Goal: Task Accomplishment & Management: Complete application form

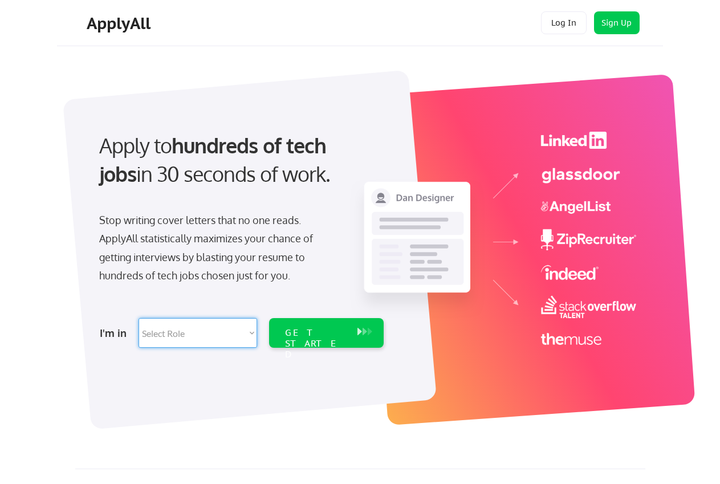
click at [224, 335] on select "Select Role Software Engineering Product Management Customer Success Sales UI/U…" at bounding box center [198, 333] width 119 height 30
select select ""customer_support""
click at [139, 318] on select "Select Role Software Engineering Product Management Customer Success Sales UI/U…" at bounding box center [198, 333] width 119 height 30
select select ""customer_support""
click at [324, 329] on div "GET STARTED" at bounding box center [315, 343] width 61 height 33
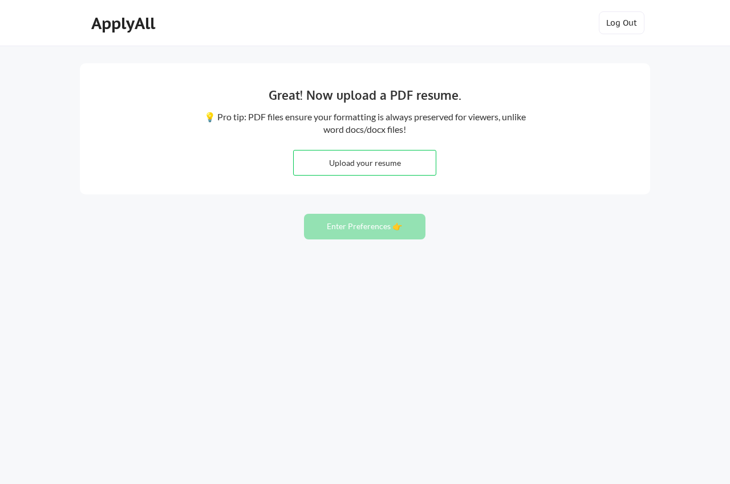
click at [349, 162] on input "file" at bounding box center [365, 162] width 142 height 25
type input "C:\fakepath\Resume Isaack Omondi (1)-1.pdf"
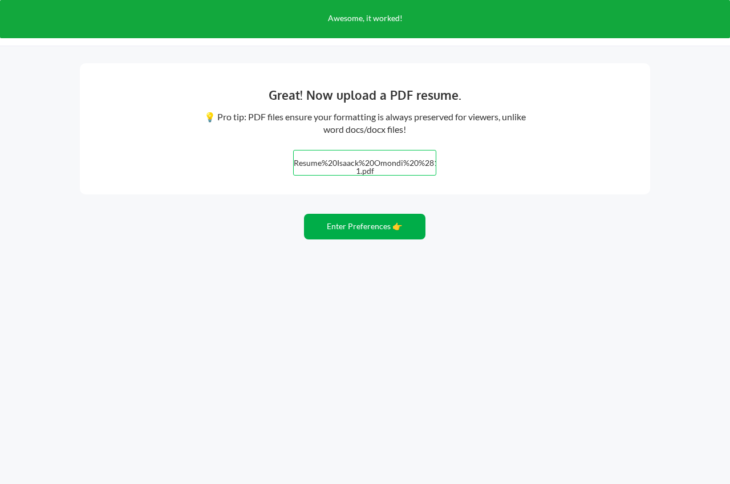
drag, startPoint x: 381, startPoint y: 226, endPoint x: 371, endPoint y: 228, distance: 10.4
click at [375, 227] on button "Enter Preferences 👉" at bounding box center [364, 227] width 121 height 26
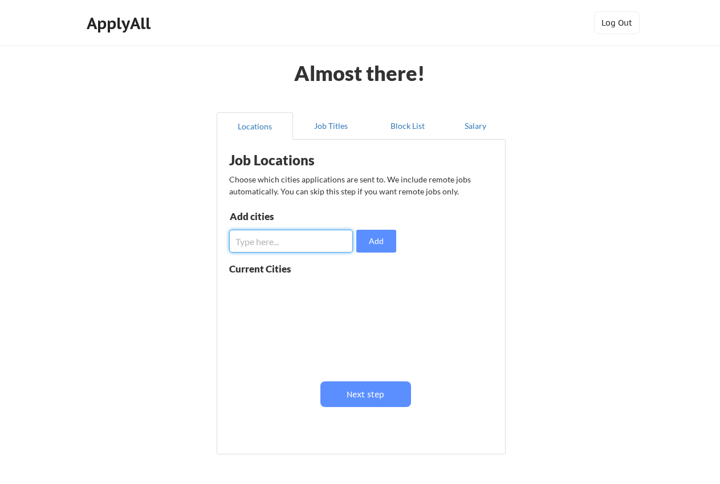
click at [274, 241] on input "input" at bounding box center [291, 241] width 124 height 23
type input "N"
click at [363, 390] on button "Next step" at bounding box center [365, 394] width 91 height 26
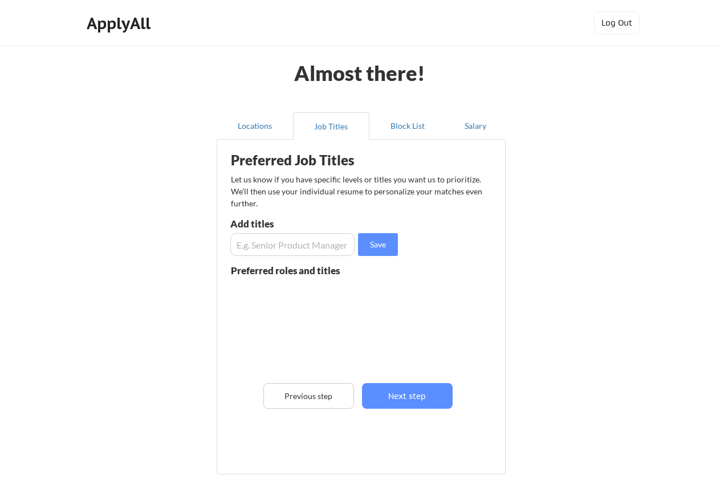
click at [272, 233] on div "Add titles" at bounding box center [290, 226] width 121 height 14
click at [280, 247] on input "input" at bounding box center [292, 244] width 124 height 23
type input "C"
paste input "£38,682 - £46,580 per annum"
type input "£38,682 - £46,580 per annum"
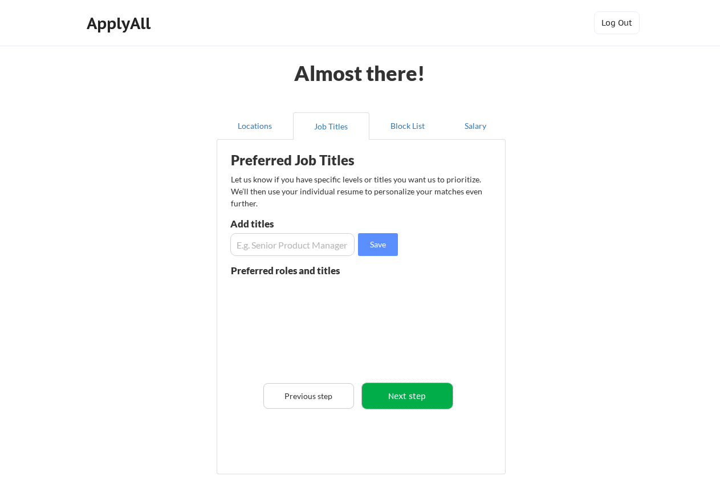
click at [410, 402] on button "Next step" at bounding box center [407, 396] width 91 height 26
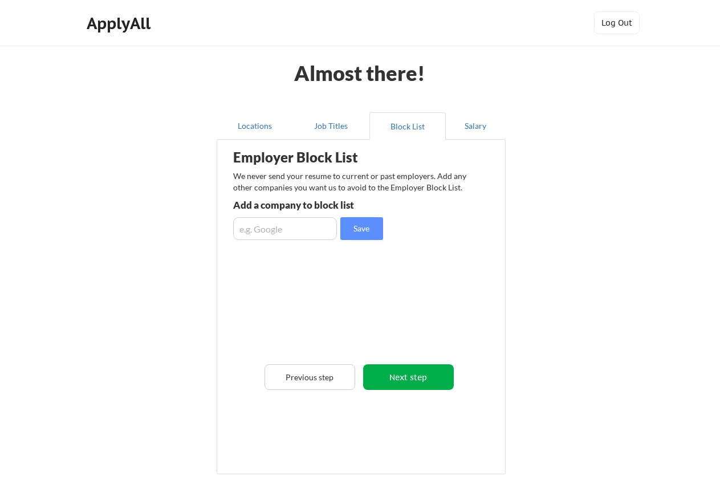
click at [408, 378] on button "Next step" at bounding box center [408, 377] width 91 height 26
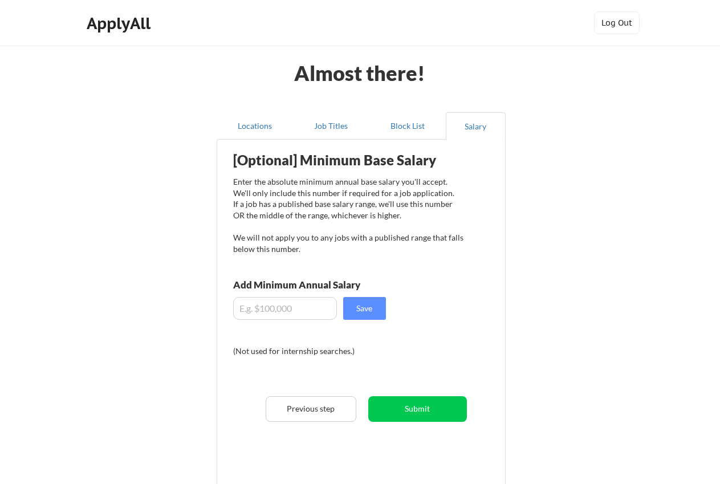
click at [278, 312] on input "input" at bounding box center [285, 308] width 104 height 23
click at [257, 311] on input "input" at bounding box center [285, 308] width 104 height 23
type input "$."
type input "$800"
click at [355, 313] on button "Save" at bounding box center [364, 308] width 43 height 23
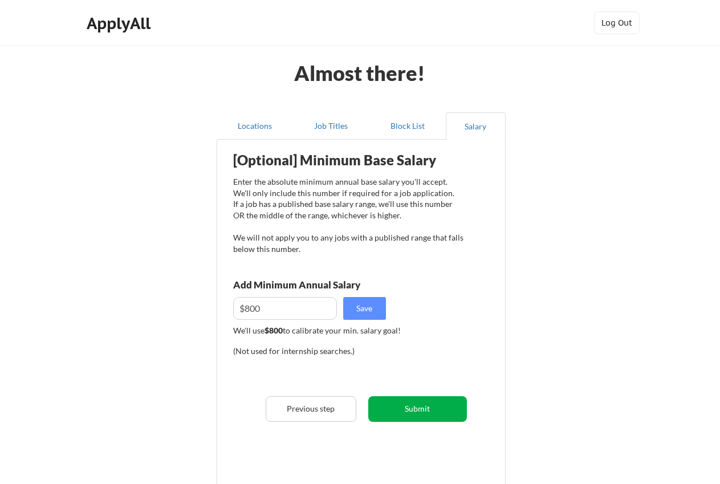
click at [450, 407] on button "Submit" at bounding box center [417, 409] width 99 height 26
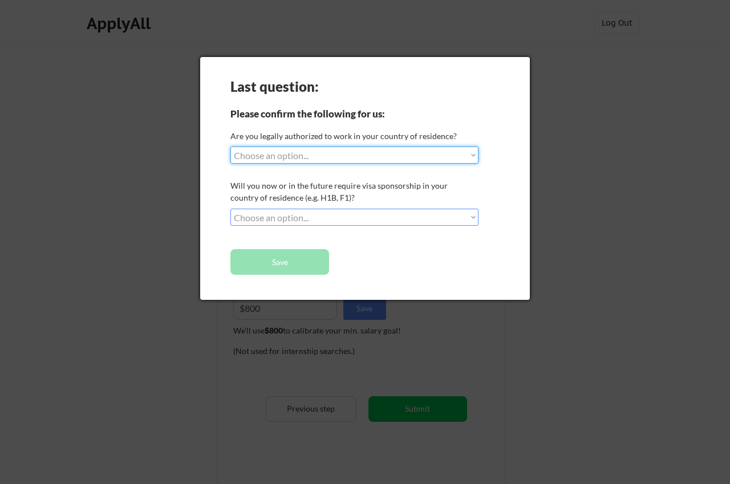
click at [389, 149] on select "Choose an option... Yes, I am a US Citizen Yes, I am a Canadian Citizen Yes, I …" at bounding box center [354, 155] width 248 height 17
select select ""no__i_am_not__yet__authorized""
click at [230, 147] on select "Choose an option... Yes, I am a US Citizen Yes, I am a Canadian Citizen Yes, I …" at bounding box center [354, 155] width 248 height 17
click at [352, 222] on select "Choose an option... No, I will not need sponsorship Yes, I will need sponsorship" at bounding box center [354, 217] width 248 height 17
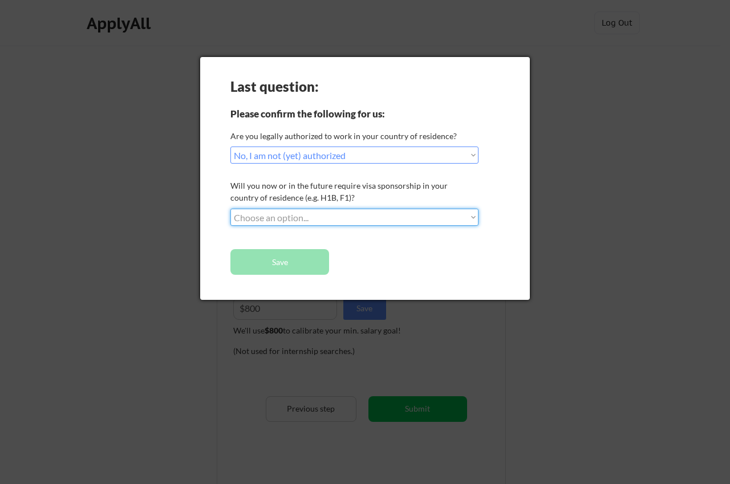
select select ""yes__i_will_need_sponsorship""
click at [230, 209] on select "Choose an option... No, I will not need sponsorship Yes, I will need sponsorship" at bounding box center [354, 217] width 248 height 17
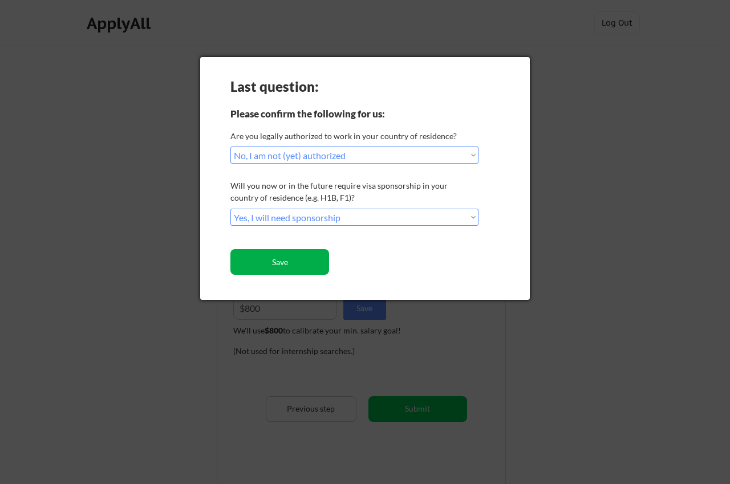
click at [284, 263] on button "Save" at bounding box center [279, 262] width 99 height 26
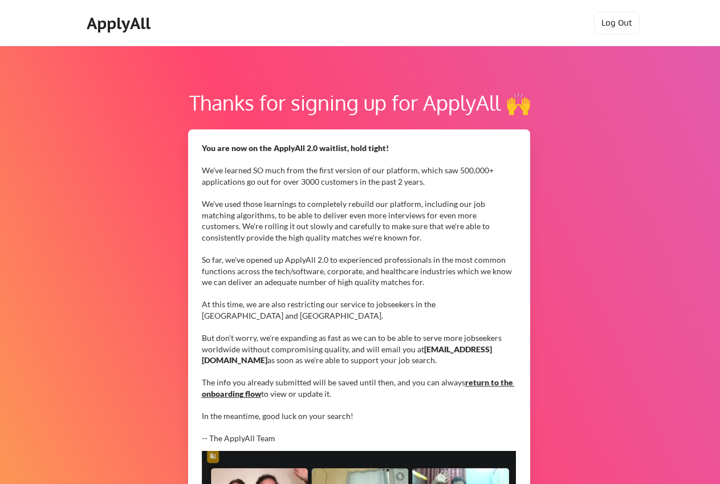
click at [489, 384] on link "return to the onboarding flow" at bounding box center [358, 387] width 313 height 21
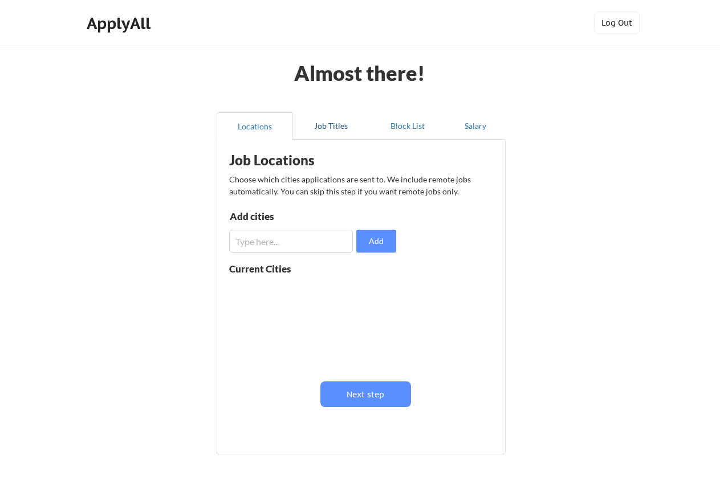
click at [329, 121] on button "Job Titles" at bounding box center [331, 125] width 76 height 27
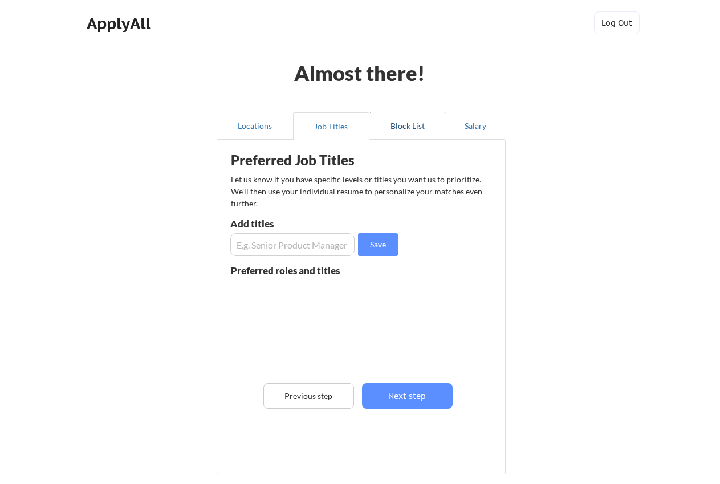
click at [403, 123] on button "Block List" at bounding box center [407, 125] width 76 height 27
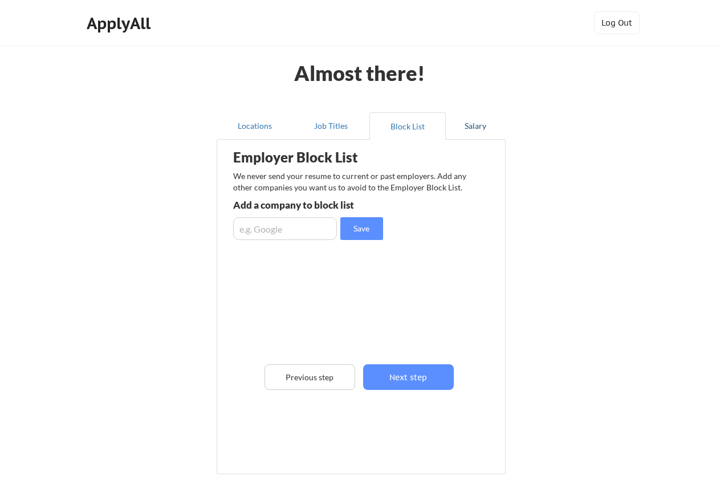
click at [497, 124] on button "Salary" at bounding box center [476, 125] width 60 height 27
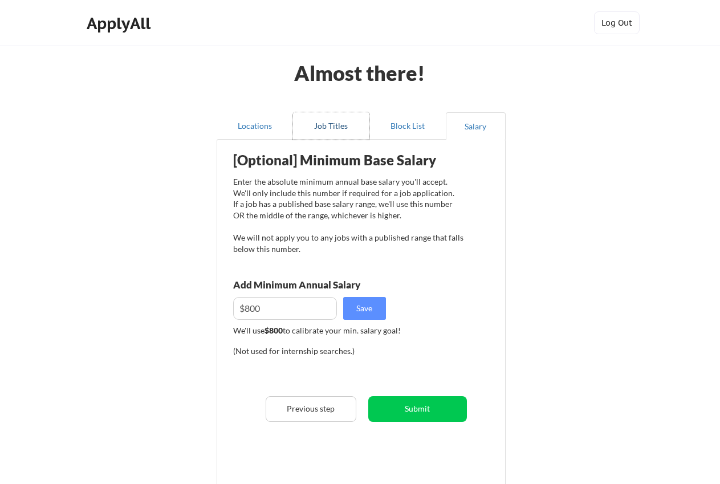
click at [338, 127] on button "Job Titles" at bounding box center [331, 125] width 76 height 27
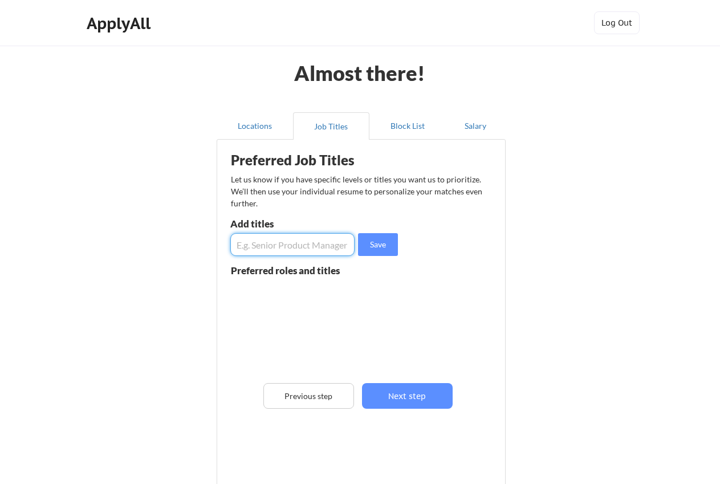
click at [275, 245] on input "input" at bounding box center [292, 244] width 124 height 23
paste input "£38,682 - £46,580 per annum"
type input "£38,682 - £46,580 per annum"
click at [302, 248] on input "input" at bounding box center [292, 244] width 124 height 23
paste input "Diagnostic Vehicle Technician"
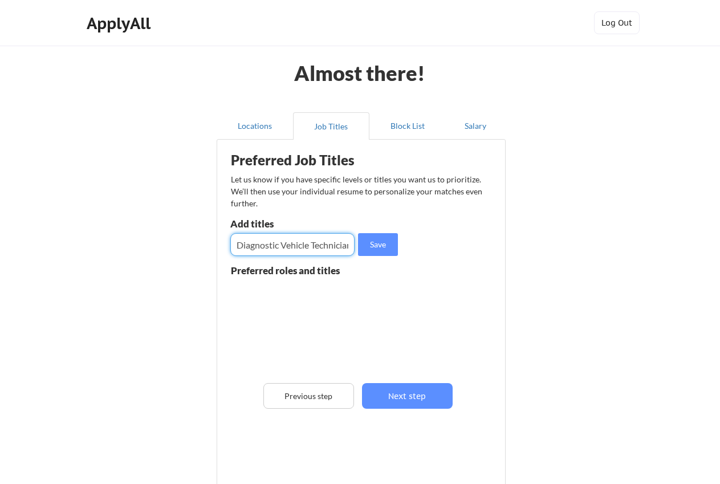
scroll to position [0, 6]
type input "Diagnostic Vehicle Technician"
click at [376, 246] on button "Save" at bounding box center [378, 244] width 40 height 23
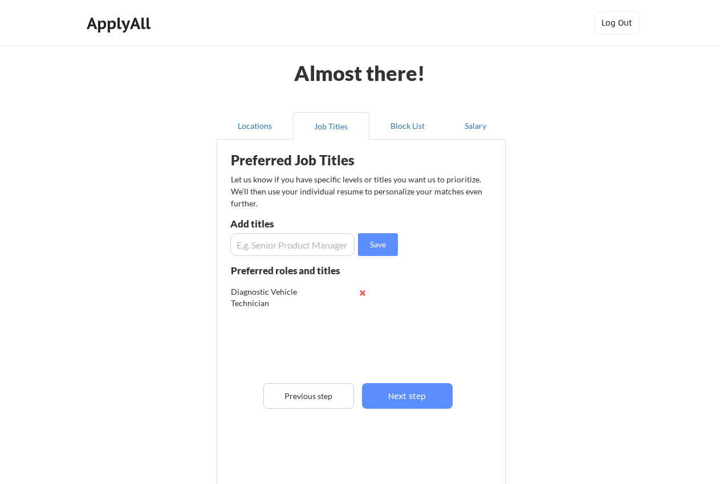
click at [320, 243] on input "input" at bounding box center [292, 244] width 124 height 23
type input "Customer Care"
click at [376, 251] on button "Save" at bounding box center [378, 244] width 40 height 23
click at [303, 245] on input "input" at bounding box center [292, 244] width 124 height 23
type input "Clearner"
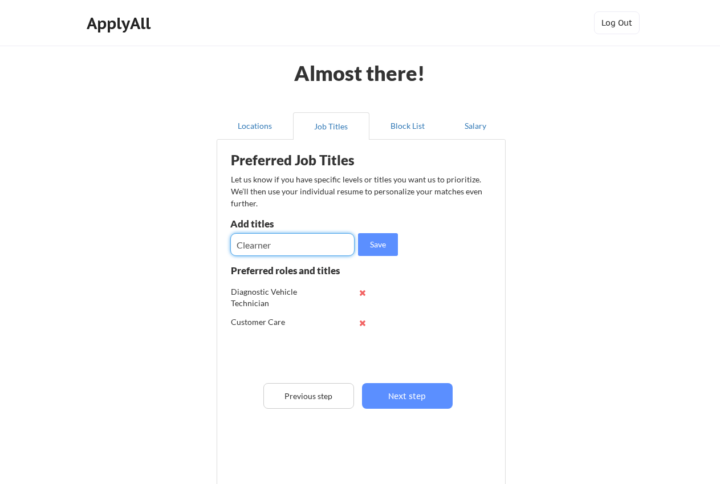
click at [418, 268] on div "Preferred Job Titles Let us know if you have specific levels or titles you want…" at bounding box center [363, 304] width 281 height 318
click at [267, 246] on input "input" at bounding box center [292, 244] width 124 height 23
click at [282, 246] on input "input" at bounding box center [292, 244] width 124 height 23
drag, startPoint x: 258, startPoint y: 249, endPoint x: 284, endPoint y: 243, distance: 26.8
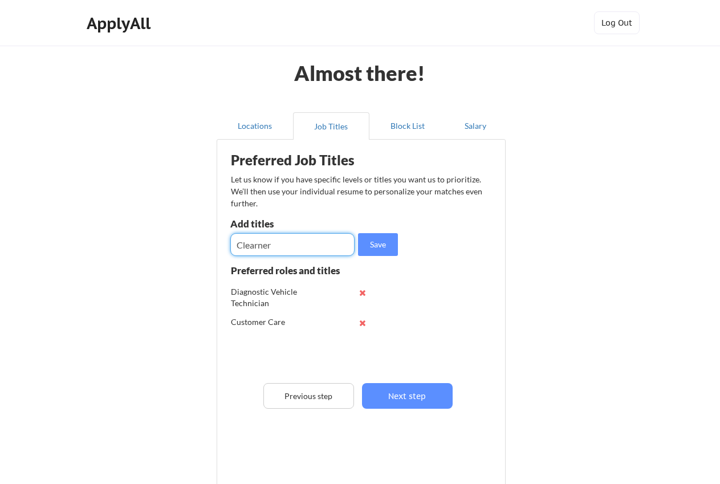
click at [284, 243] on input "input" at bounding box center [292, 244] width 124 height 23
drag, startPoint x: 293, startPoint y: 245, endPoint x: 193, endPoint y: 247, distance: 99.8
click at [193, 247] on div "Almost there! Locations Job Titles Block List Salary Employer Block List We nev…" at bounding box center [360, 295] width 720 height 590
click at [275, 327] on div "Customer Care" at bounding box center [268, 321] width 75 height 11
click at [329, 243] on input "input" at bounding box center [292, 244] width 124 height 23
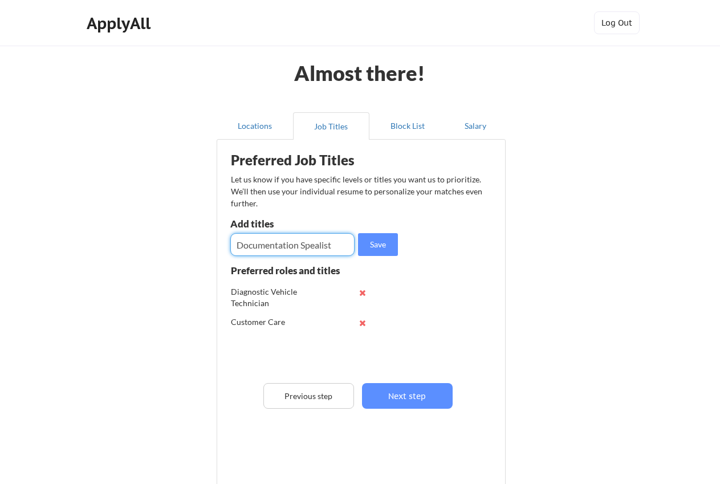
click at [339, 245] on input "input" at bounding box center [292, 244] width 124 height 23
type input "Documentation Specialist"
click at [285, 229] on div "Add titles" at bounding box center [290, 226] width 121 height 14
click at [384, 239] on button "Save" at bounding box center [378, 244] width 40 height 23
click at [296, 228] on div "Add titles" at bounding box center [290, 224] width 121 height 10
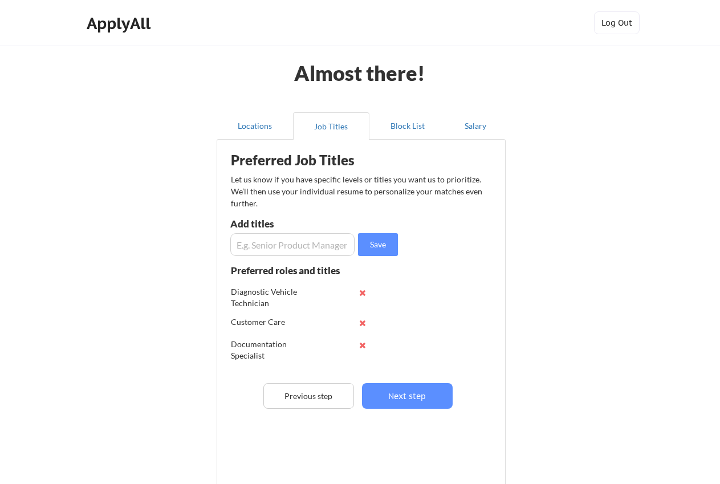
click at [303, 244] on input "input" at bounding box center [292, 244] width 124 height 23
type input "Administrative Assistant"
click at [375, 242] on button "Save" at bounding box center [378, 244] width 40 height 23
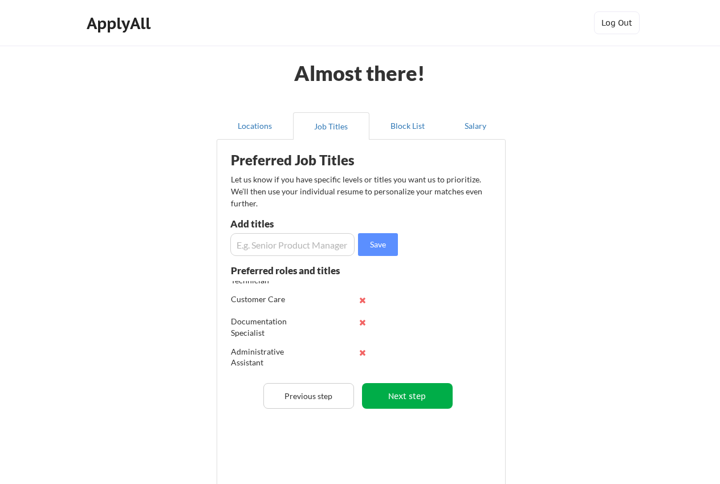
click at [410, 397] on button "Next step" at bounding box center [407, 396] width 91 height 26
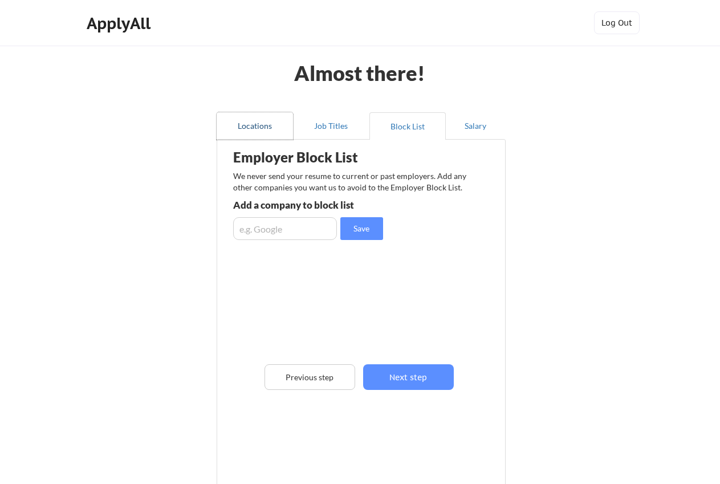
click at [256, 128] on button "Locations" at bounding box center [255, 125] width 76 height 27
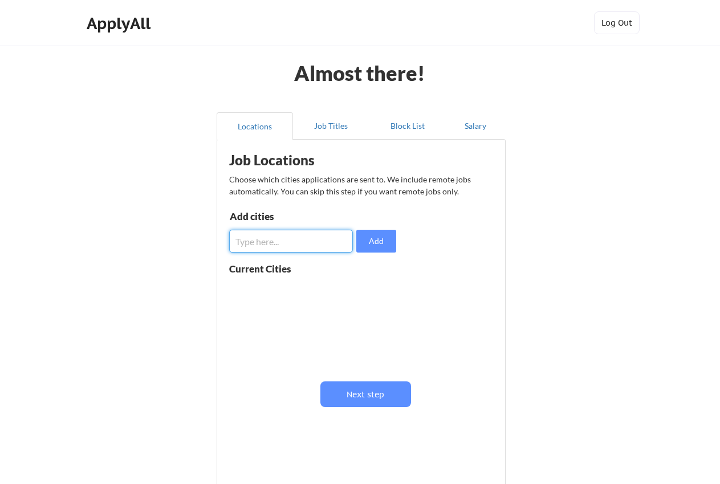
click at [282, 245] on input "input" at bounding box center [291, 241] width 124 height 23
type input "United States of America"
click at [396, 239] on button "Add" at bounding box center [376, 241] width 40 height 23
click at [291, 242] on input "input" at bounding box center [291, 241] width 124 height 23
type input "Kuwait"
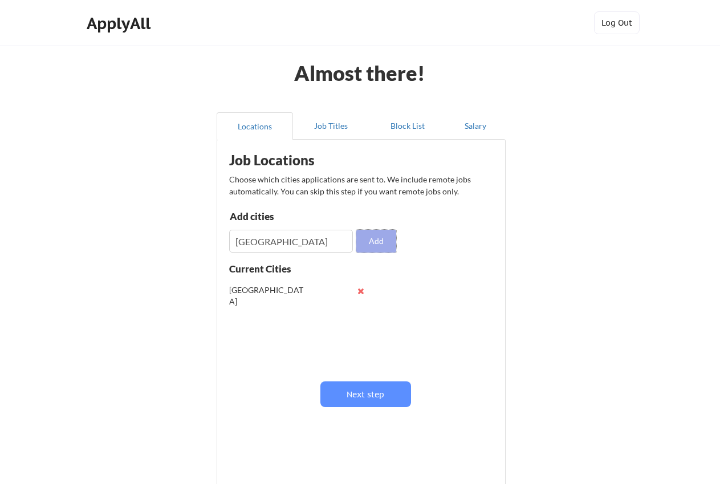
click at [378, 241] on button "Add" at bounding box center [376, 241] width 40 height 23
click at [339, 130] on button "Job Titles" at bounding box center [331, 125] width 76 height 27
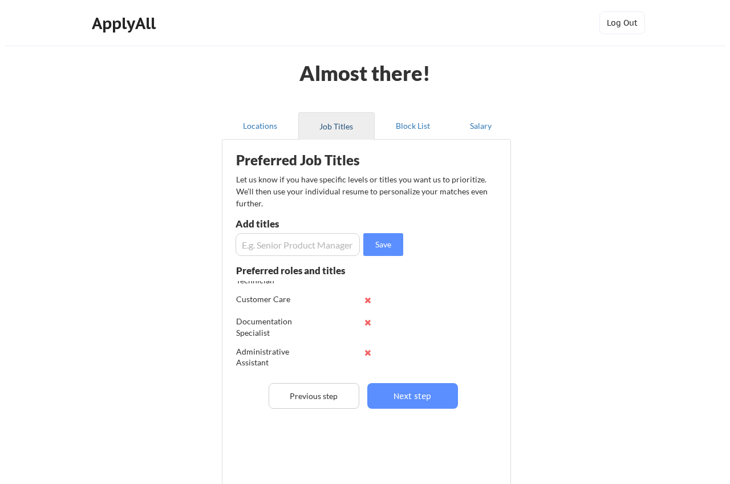
scroll to position [5, 0]
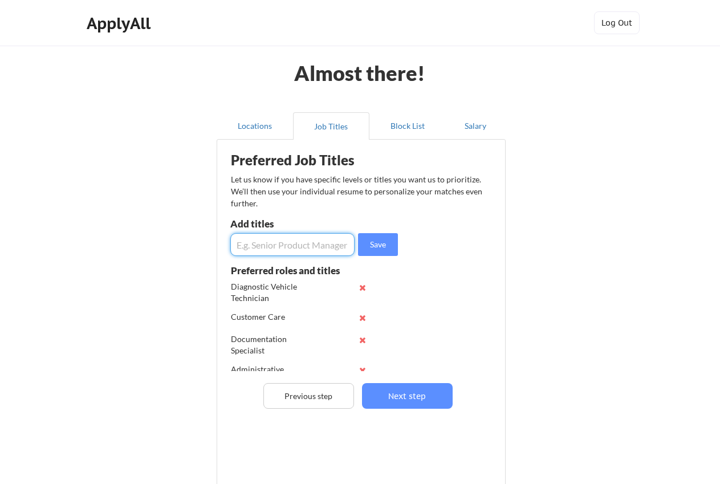
click at [289, 245] on input "input" at bounding box center [292, 244] width 124 height 23
type input "CCTV Controller"
click at [343, 217] on div "Preferred Job Titles Let us know if you have specific levels or titles you want…" at bounding box center [363, 304] width 281 height 318
click at [365, 238] on button "Save" at bounding box center [378, 244] width 40 height 23
click at [245, 132] on button "Locations" at bounding box center [255, 125] width 76 height 27
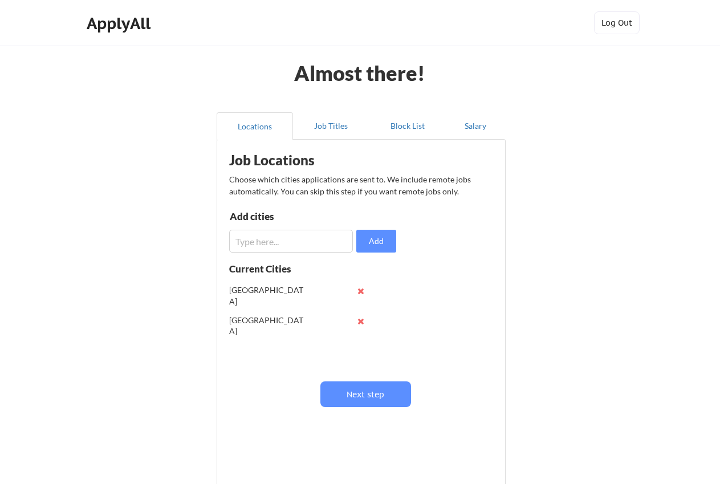
click at [267, 250] on input "input" at bounding box center [291, 241] width 124 height 23
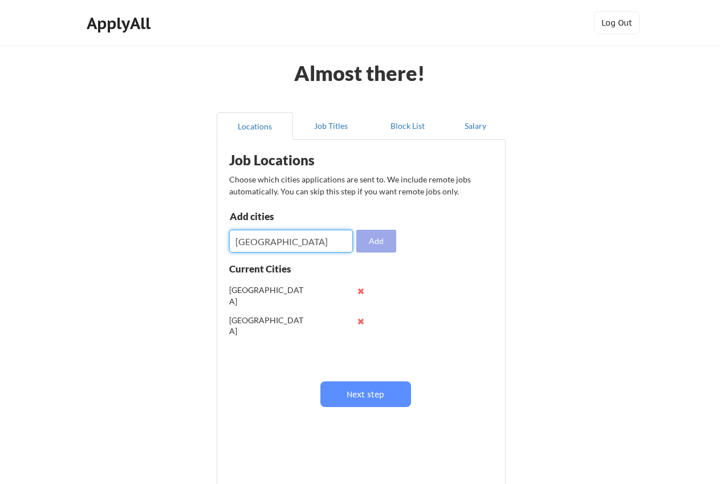
type input "Japan"
click at [367, 242] on button "Add" at bounding box center [376, 241] width 40 height 23
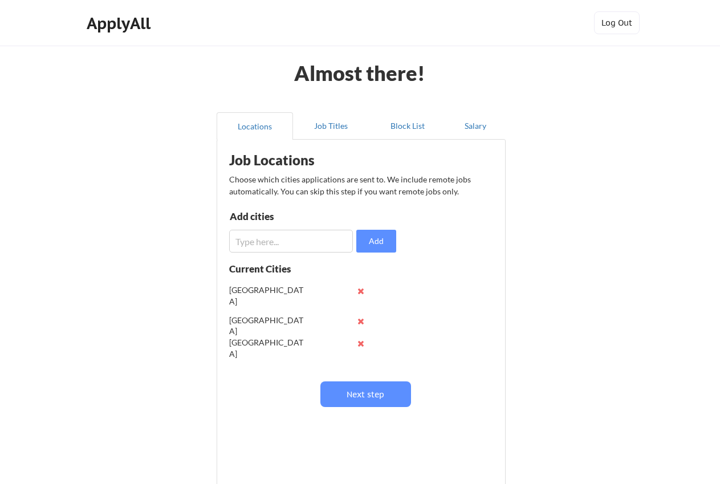
click at [268, 242] on input "input" at bounding box center [291, 241] width 124 height 23
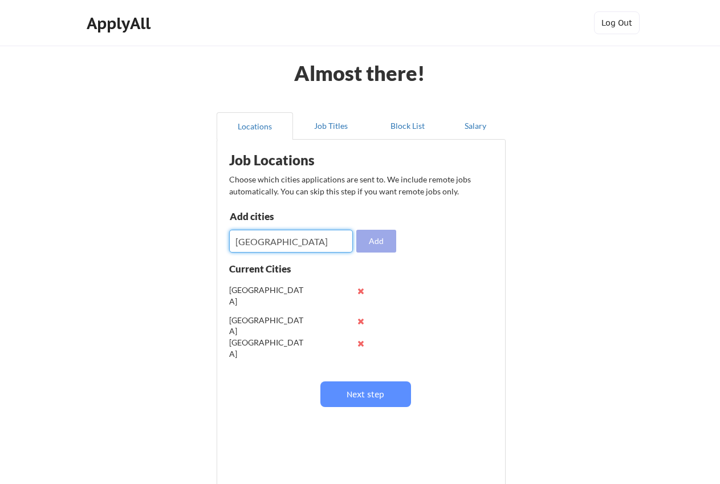
type input "Qatar"
click at [383, 237] on button "Add" at bounding box center [376, 241] width 40 height 23
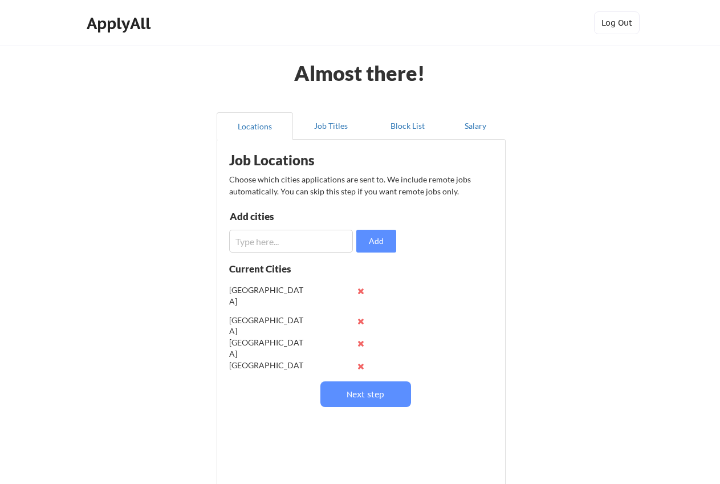
click at [274, 243] on input "input" at bounding box center [291, 241] width 124 height 23
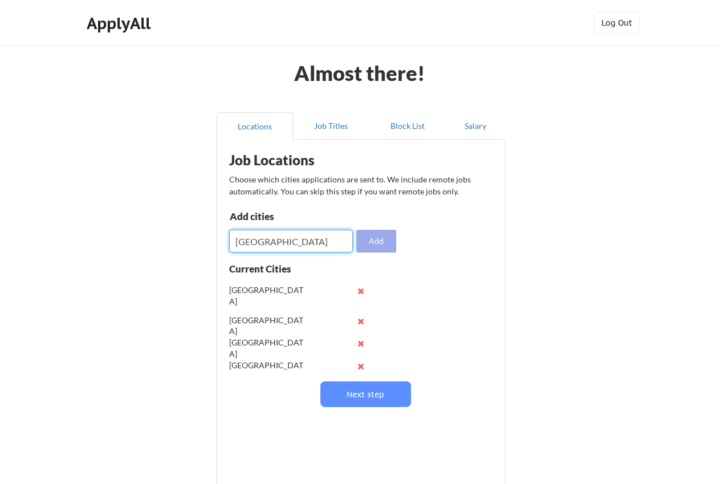
type input "UAE"
click at [371, 235] on button "Add" at bounding box center [376, 241] width 40 height 23
click at [286, 240] on input "input" at bounding box center [291, 241] width 124 height 23
type input "Dubai"
click at [384, 241] on button "Add" at bounding box center [376, 241] width 40 height 23
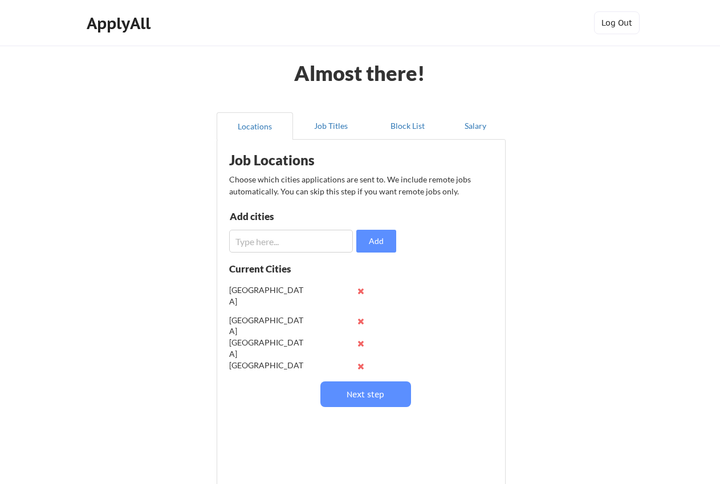
click at [371, 409] on div "Job Locations Choose which cities applications are sent to. We include remote j…" at bounding box center [363, 292] width 281 height 295
click at [371, 387] on button "Next step" at bounding box center [365, 394] width 91 height 26
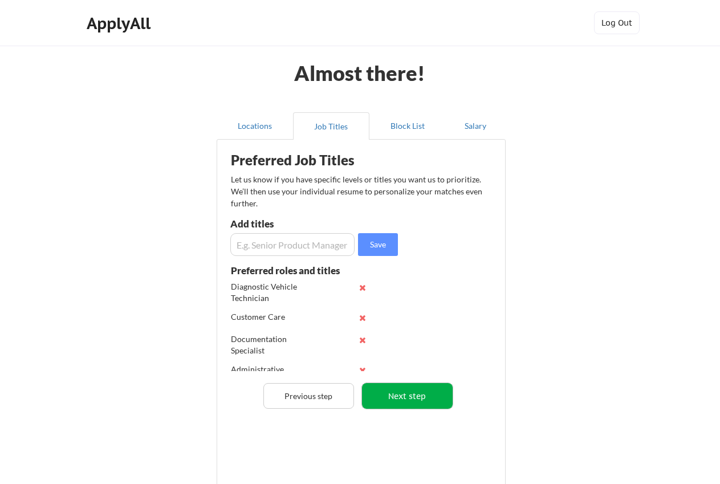
click at [397, 394] on button "Next step" at bounding box center [407, 396] width 91 height 26
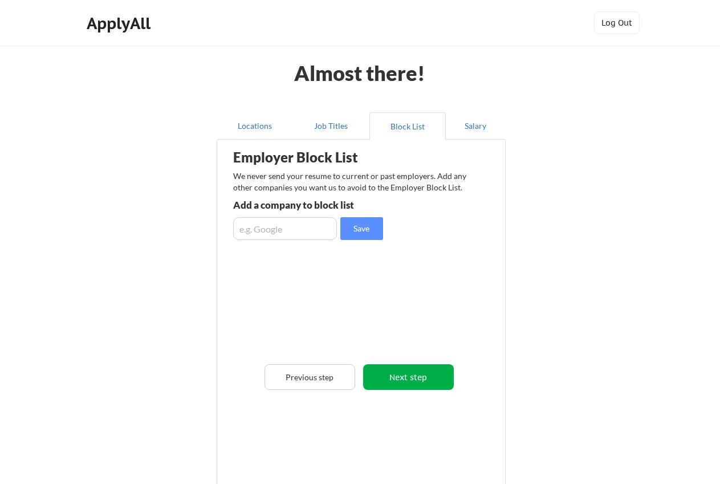
click at [406, 380] on button "Next step" at bounding box center [408, 377] width 91 height 26
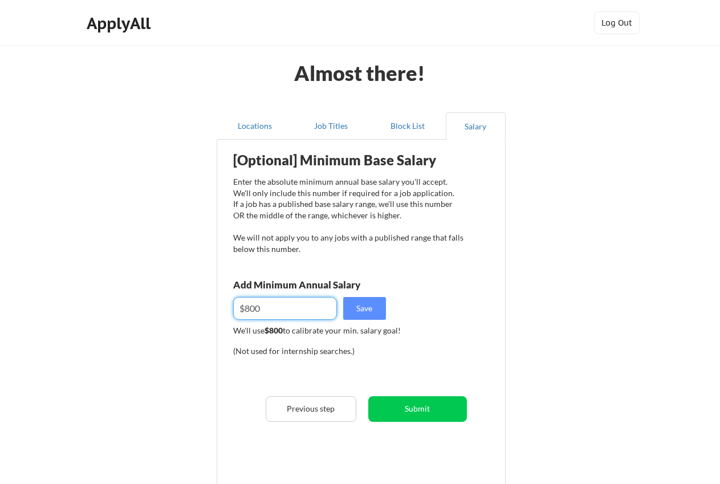
click at [270, 307] on input "input" at bounding box center [285, 308] width 104 height 23
type input "$8"
type input "$1,000"
click at [368, 316] on button "Save" at bounding box center [364, 308] width 43 height 23
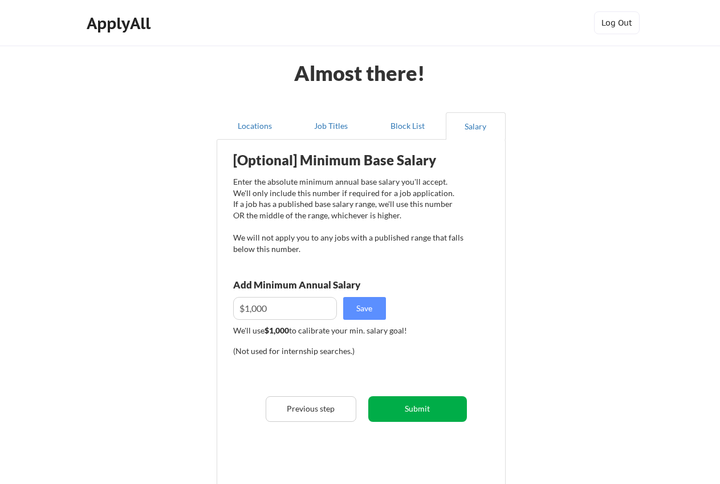
click at [408, 414] on button "Submit" at bounding box center [417, 409] width 99 height 26
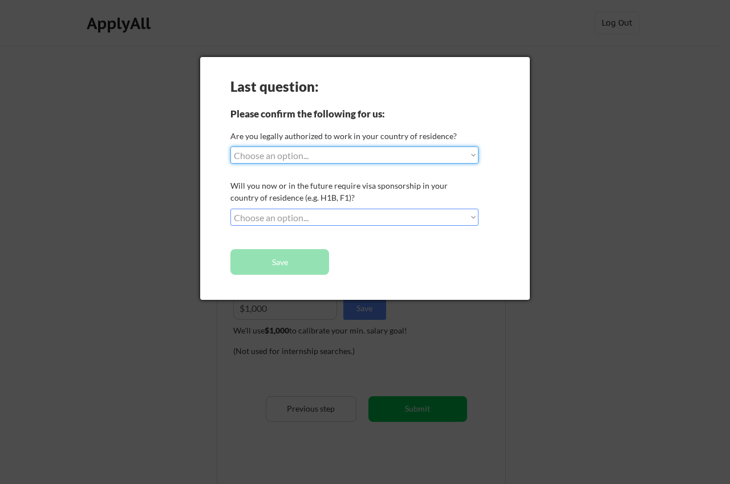
click at [335, 156] on select "Choose an option... Yes, I am a US Citizen Yes, I am a Canadian Citizen Yes, I …" at bounding box center [354, 155] width 248 height 17
select select ""no__i_am_not__yet__authorized""
click at [230, 147] on select "Choose an option... Yes, I am a US Citizen Yes, I am a Canadian Citizen Yes, I …" at bounding box center [354, 155] width 248 height 17
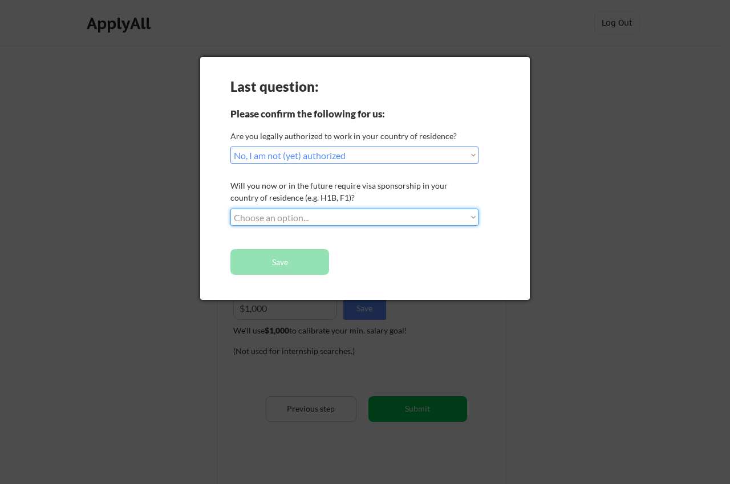
click at [310, 213] on select "Choose an option... No, I will not need sponsorship Yes, I will need sponsorship" at bounding box center [354, 217] width 248 height 17
select select ""yes__i_will_need_sponsorship""
click at [230, 209] on select "Choose an option... No, I will not need sponsorship Yes, I will need sponsorship" at bounding box center [354, 217] width 248 height 17
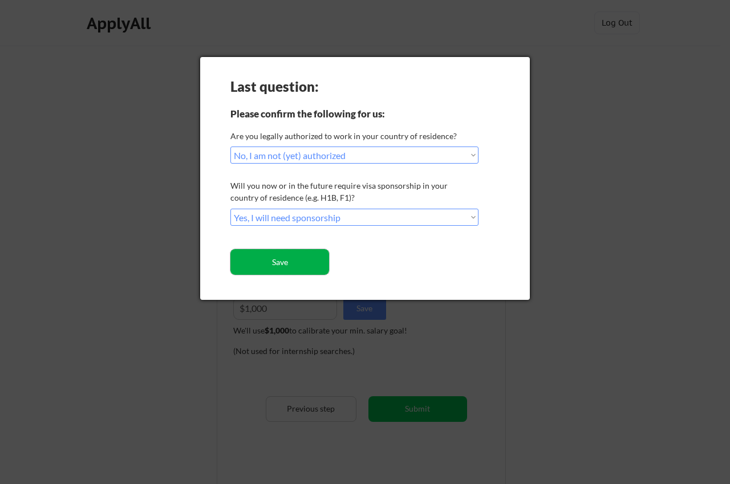
click at [304, 257] on button "Save" at bounding box center [279, 262] width 99 height 26
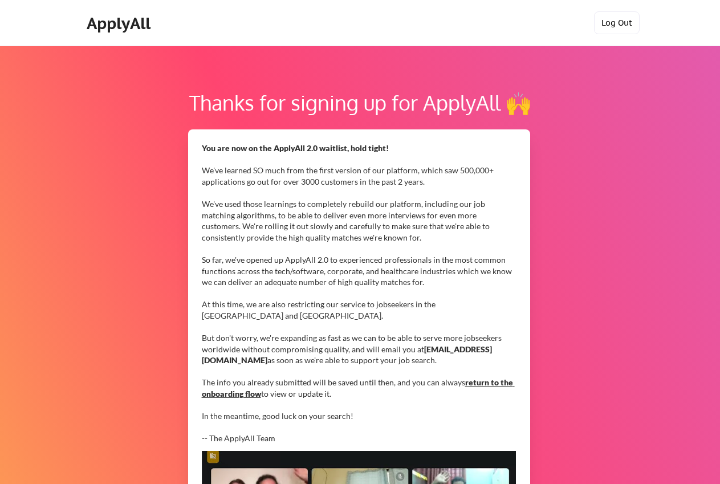
click at [622, 19] on button "Log Out" at bounding box center [617, 22] width 46 height 23
